Goal: Transaction & Acquisition: Purchase product/service

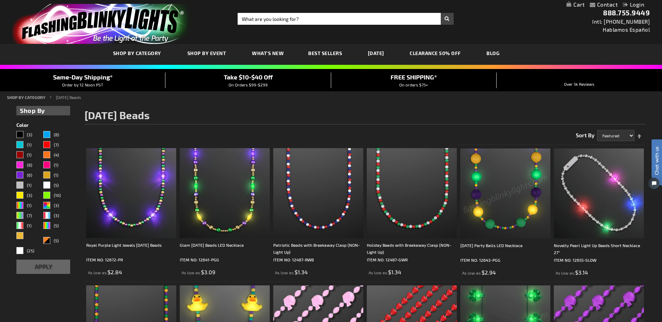
click at [61, 109] on strong "Shop By" at bounding box center [43, 110] width 46 height 9
click at [615, 135] on select "Featured Name Price Best Sellers" at bounding box center [615, 135] width 37 height 11
select select "price"
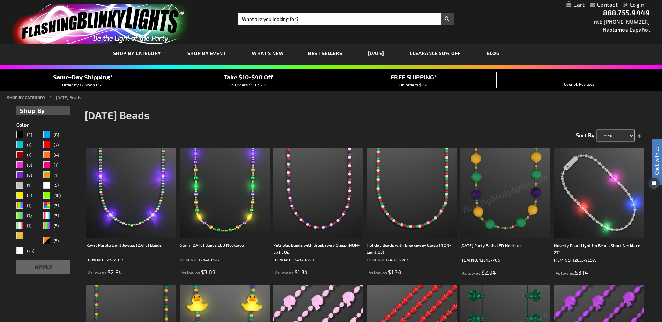
click at [597, 130] on select "Featured Name Price Best Sellers" at bounding box center [615, 135] width 37 height 11
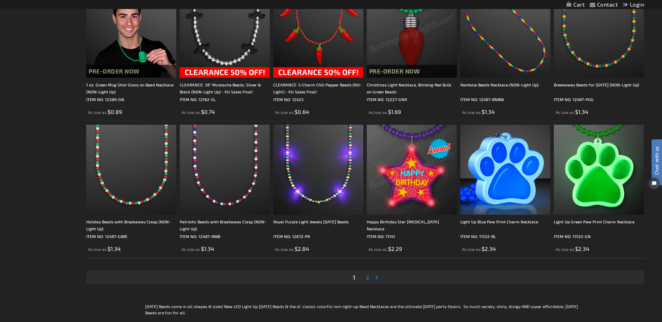
scroll to position [1256, 0]
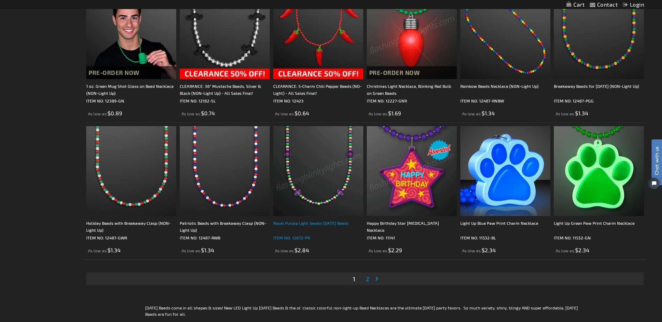
click at [325, 224] on div "Royal Purple Light Jewels [DATE] Beads" at bounding box center [318, 227] width 90 height 14
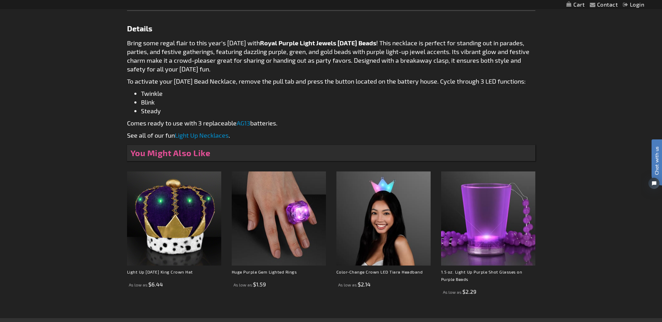
scroll to position [314, 0]
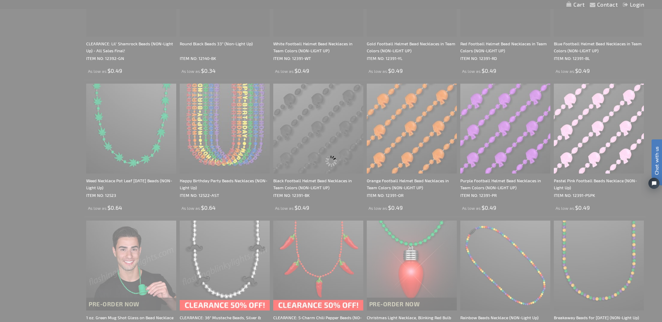
scroll to position [812, 0]
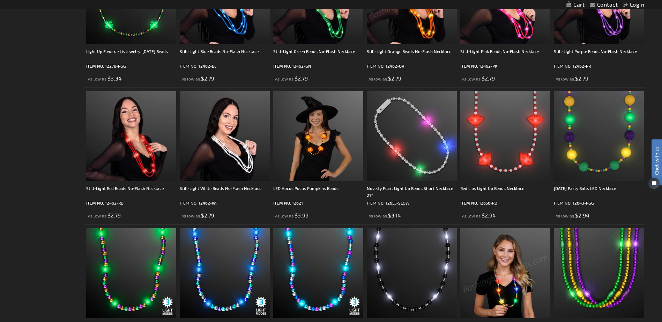
scroll to position [907, 0]
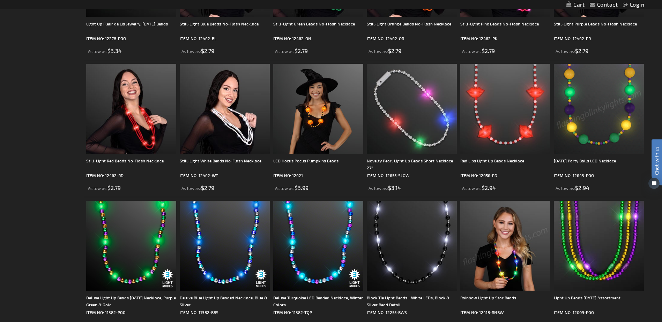
click at [601, 143] on img at bounding box center [599, 109] width 90 height 90
